Goal: Find specific page/section: Find specific page/section

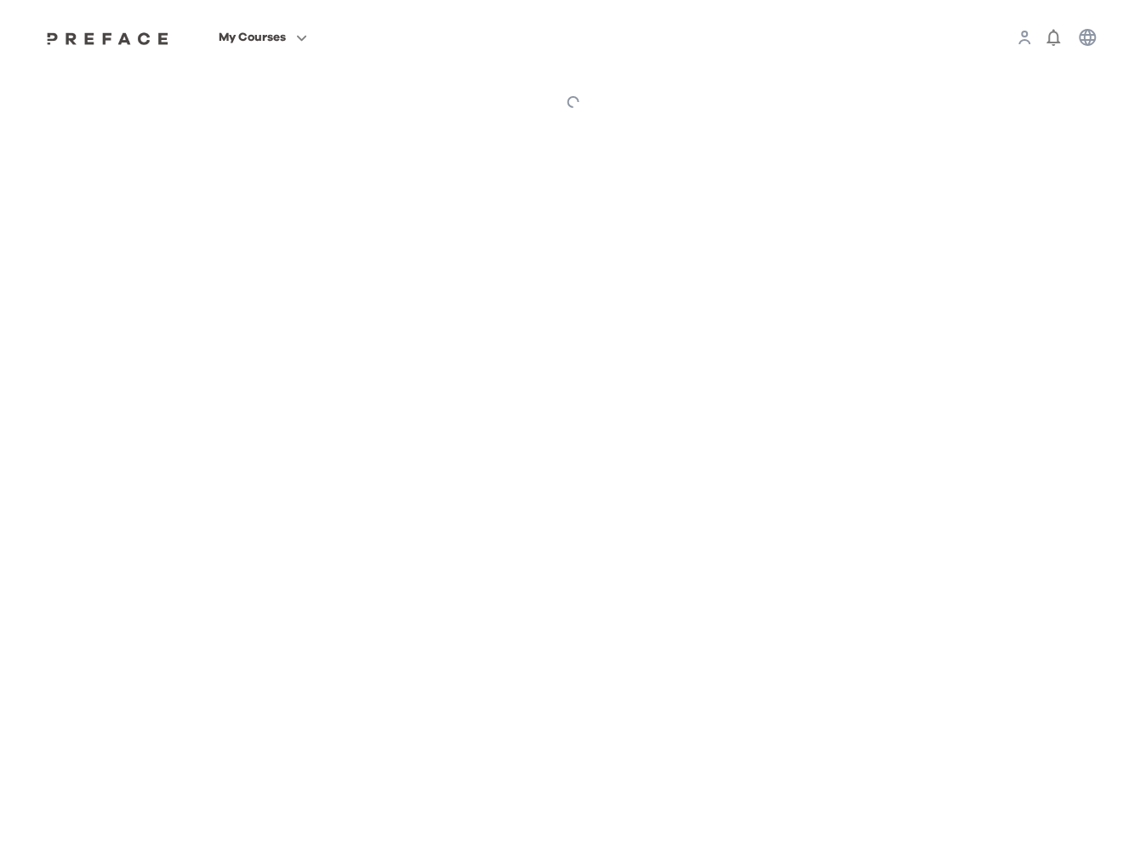
click at [276, 37] on span "My Courses" at bounding box center [252, 37] width 67 height 20
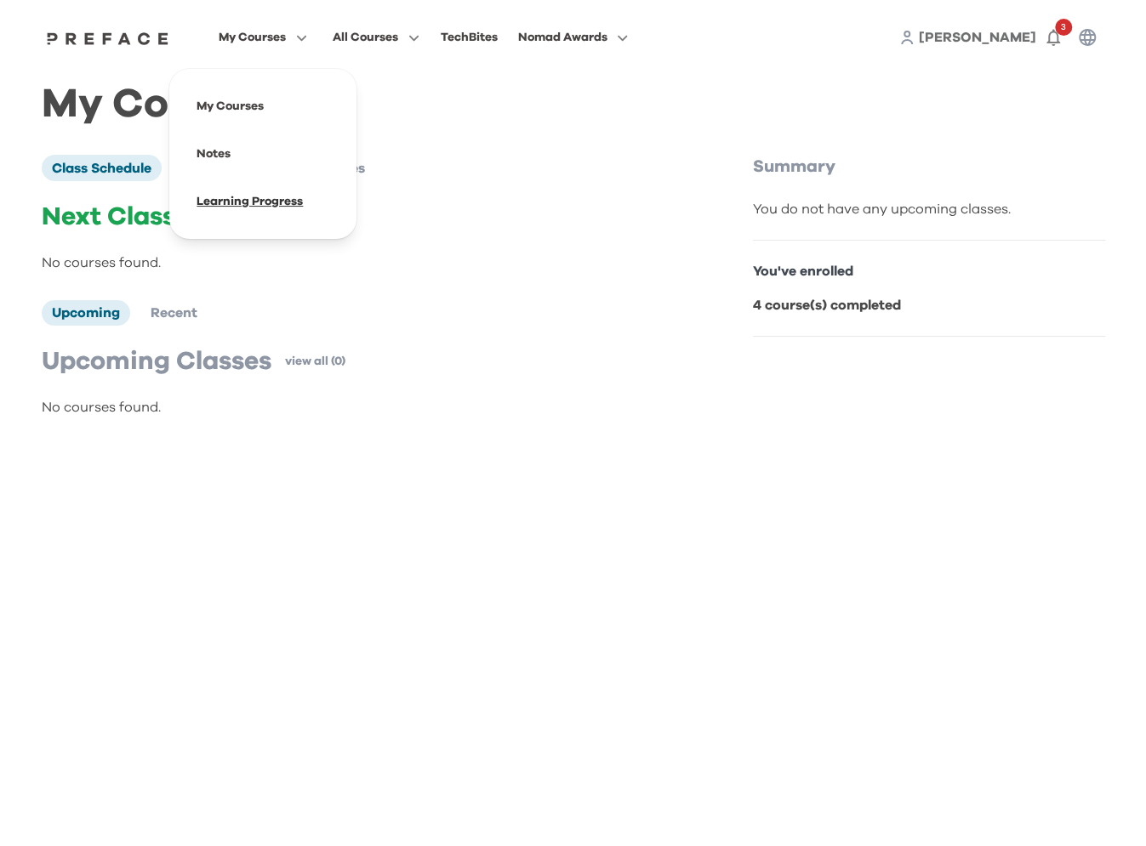
click at [235, 215] on span at bounding box center [263, 202] width 160 height 48
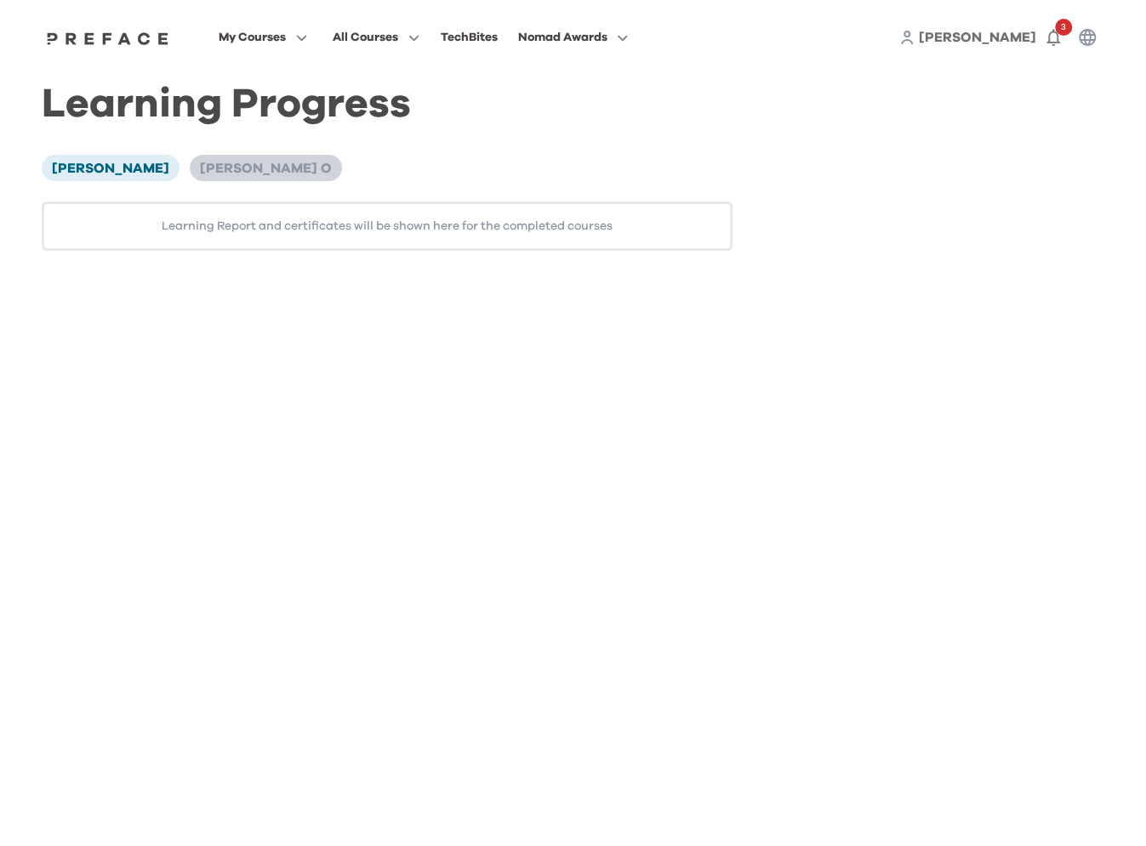
click at [211, 164] on span "[PERSON_NAME] O" at bounding box center [266, 169] width 132 height 14
